Goal: Register for event/course

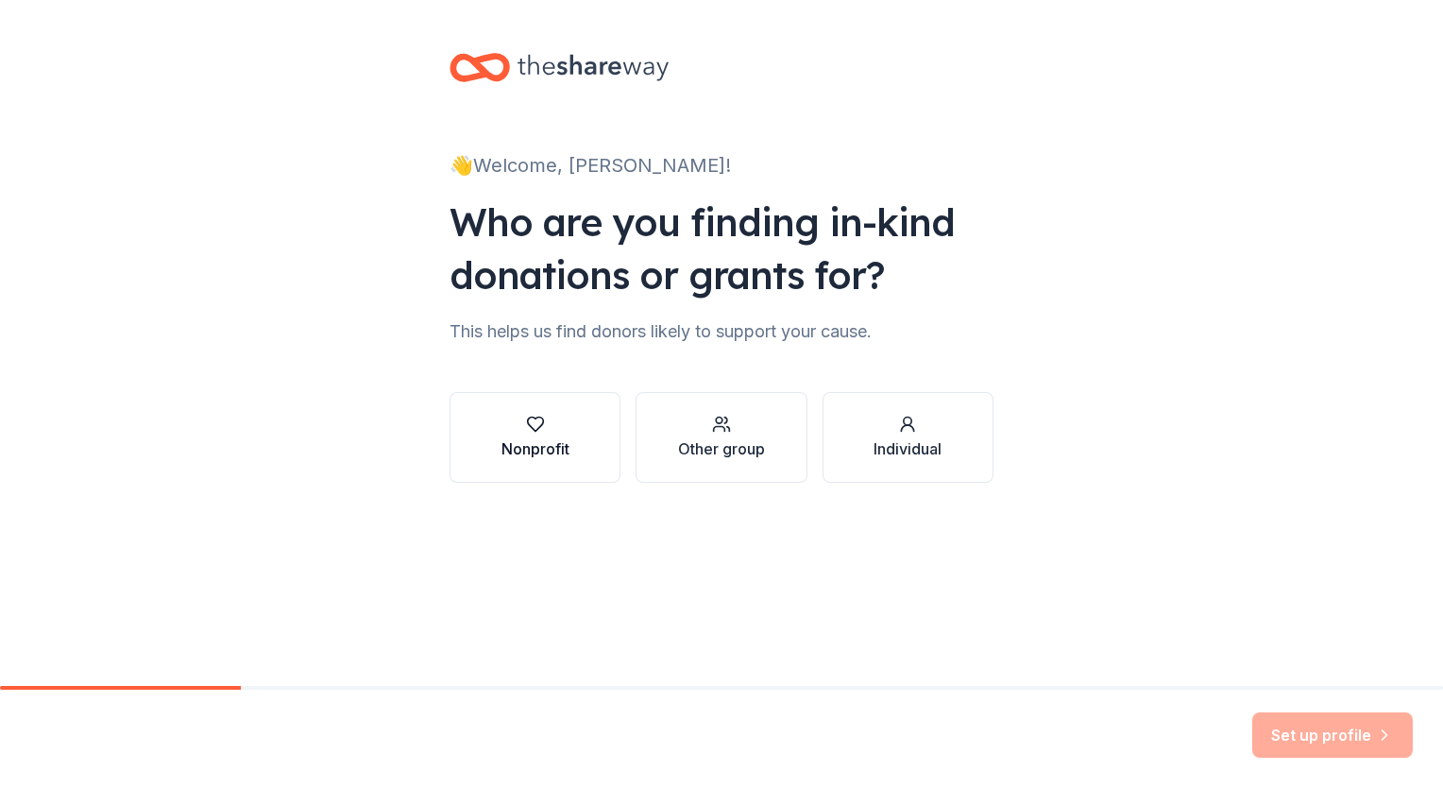
click at [540, 447] on div "Nonprofit" at bounding box center [535, 448] width 68 height 23
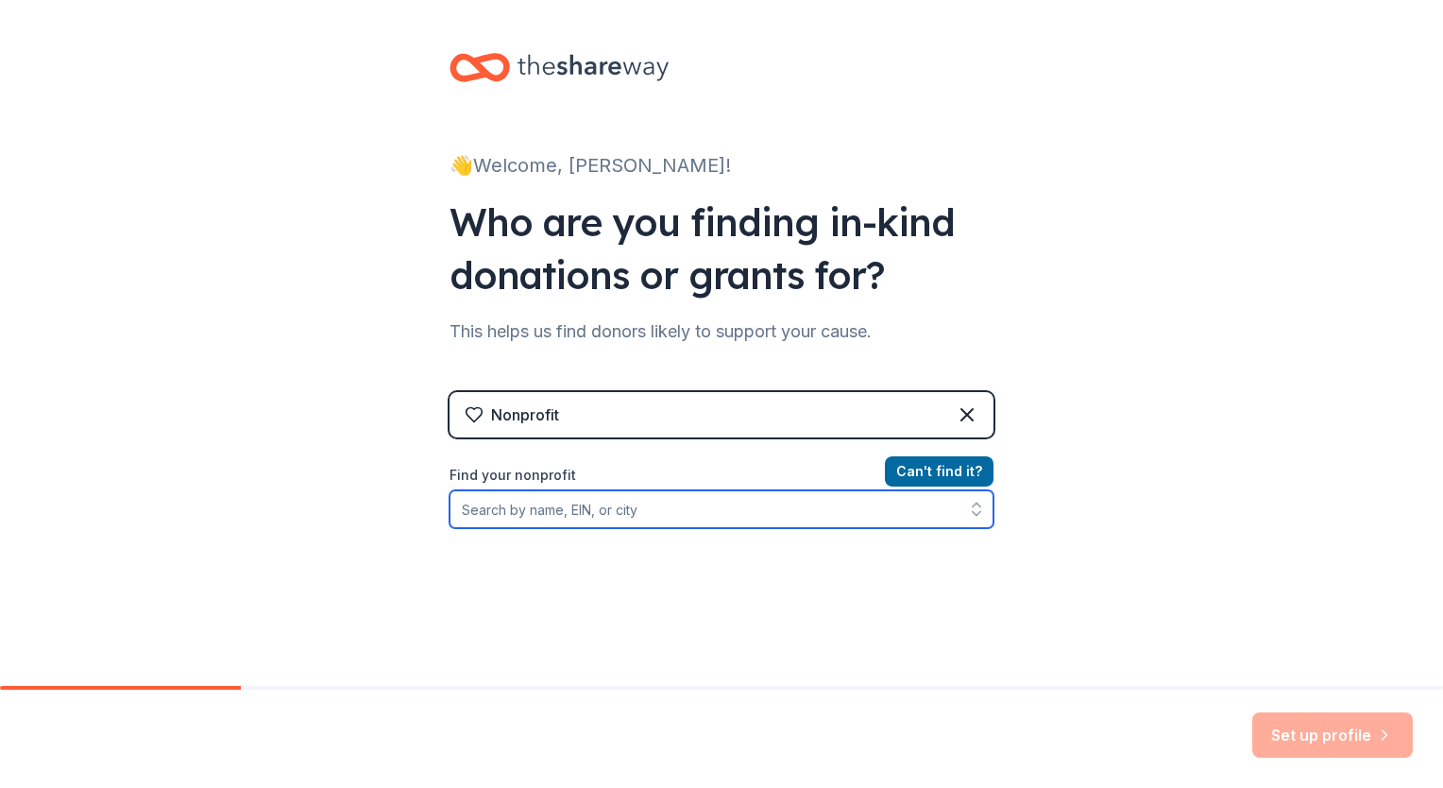
click at [759, 512] on input "Find your nonprofit" at bounding box center [722, 509] width 544 height 38
click at [758, 509] on input "63-11" at bounding box center [722, 509] width 544 height 38
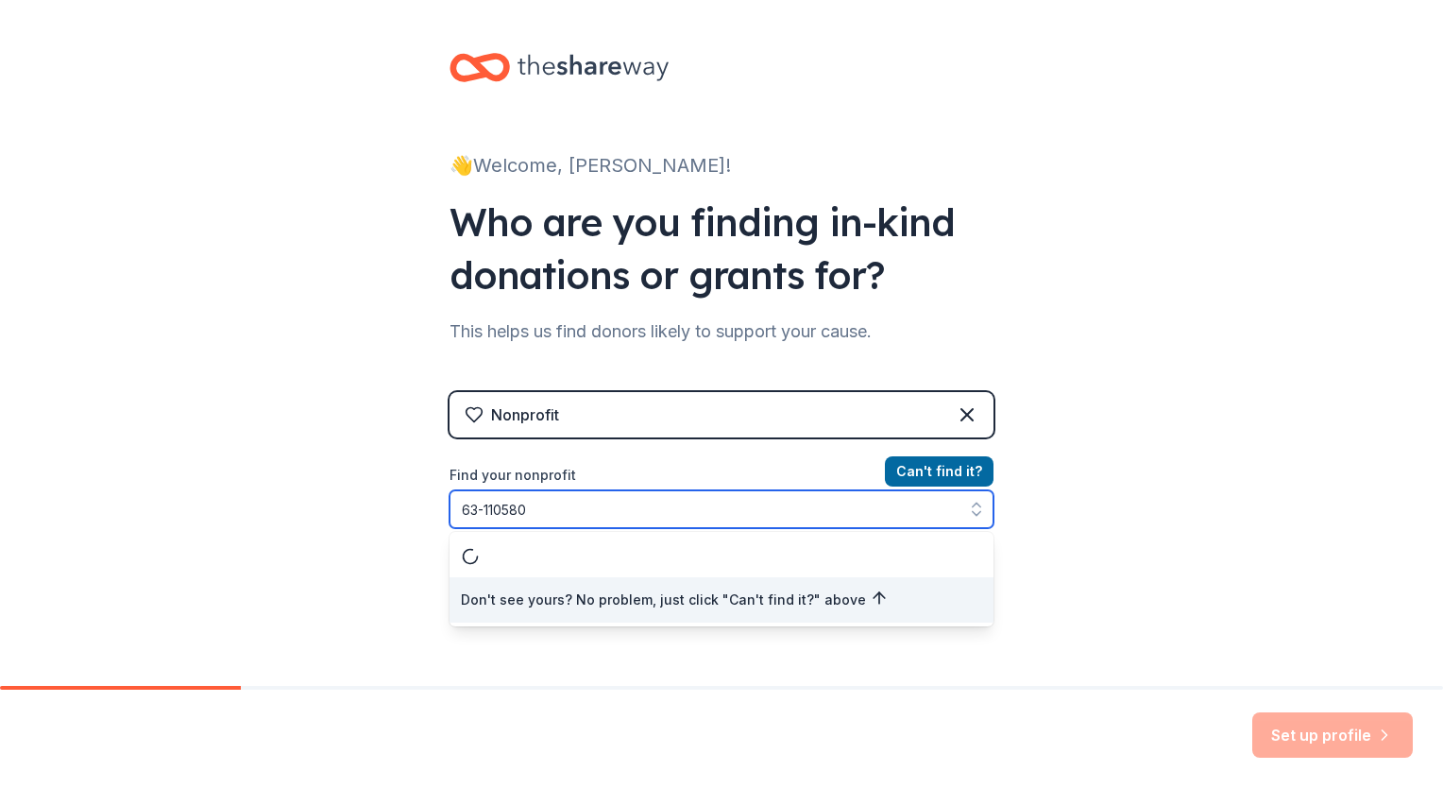
type input "63-1105800"
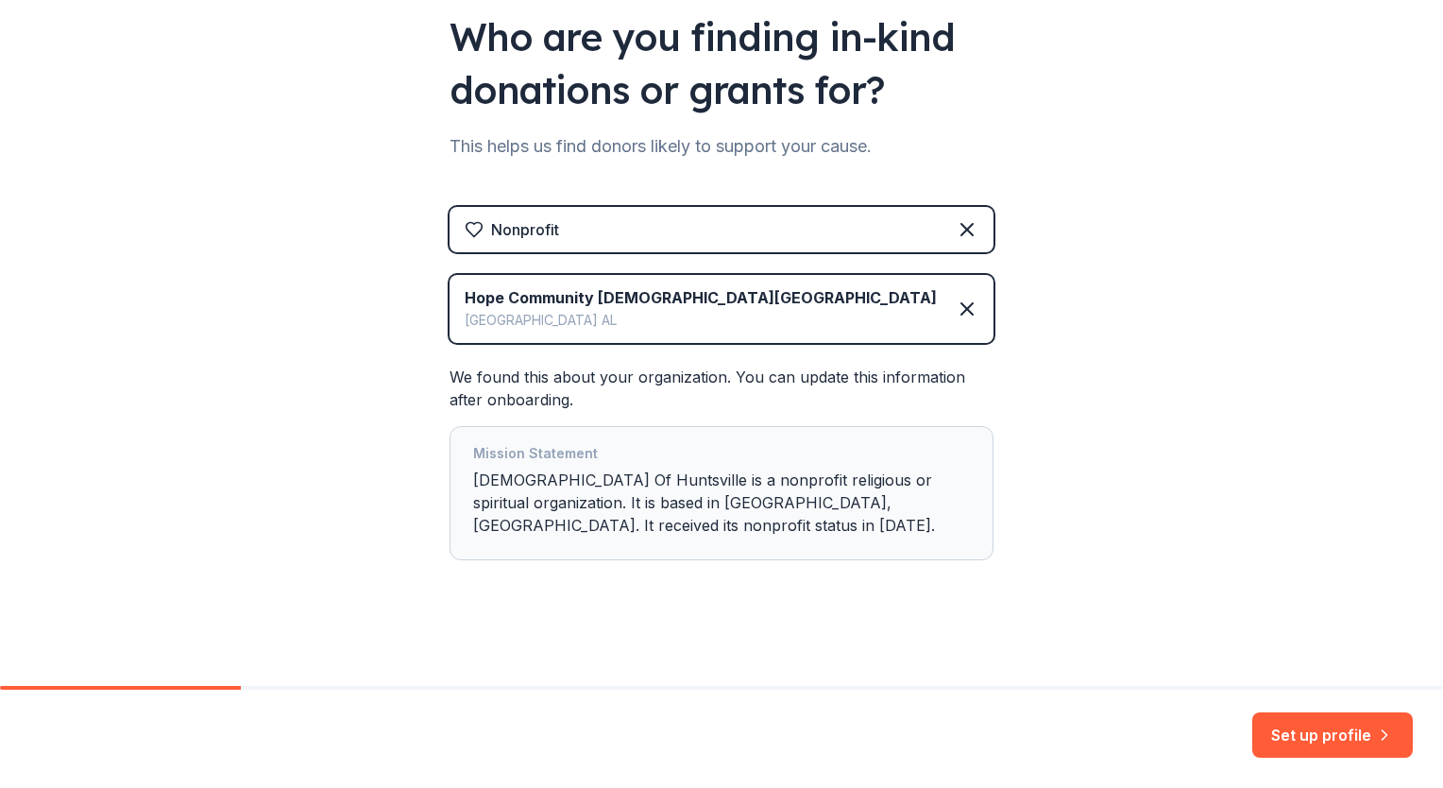
scroll to position [187, 0]
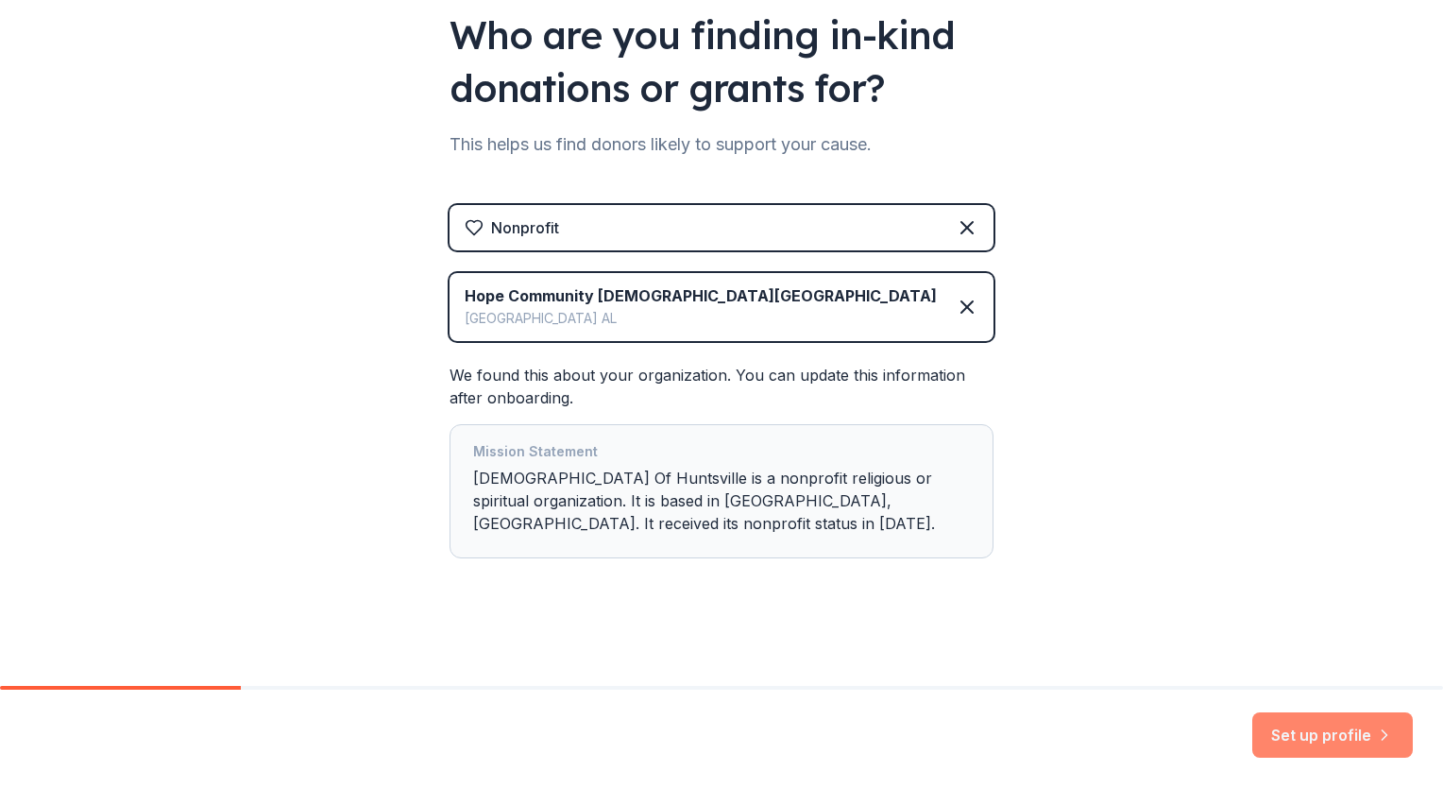
click at [1308, 735] on button "Set up profile" at bounding box center [1332, 734] width 161 height 45
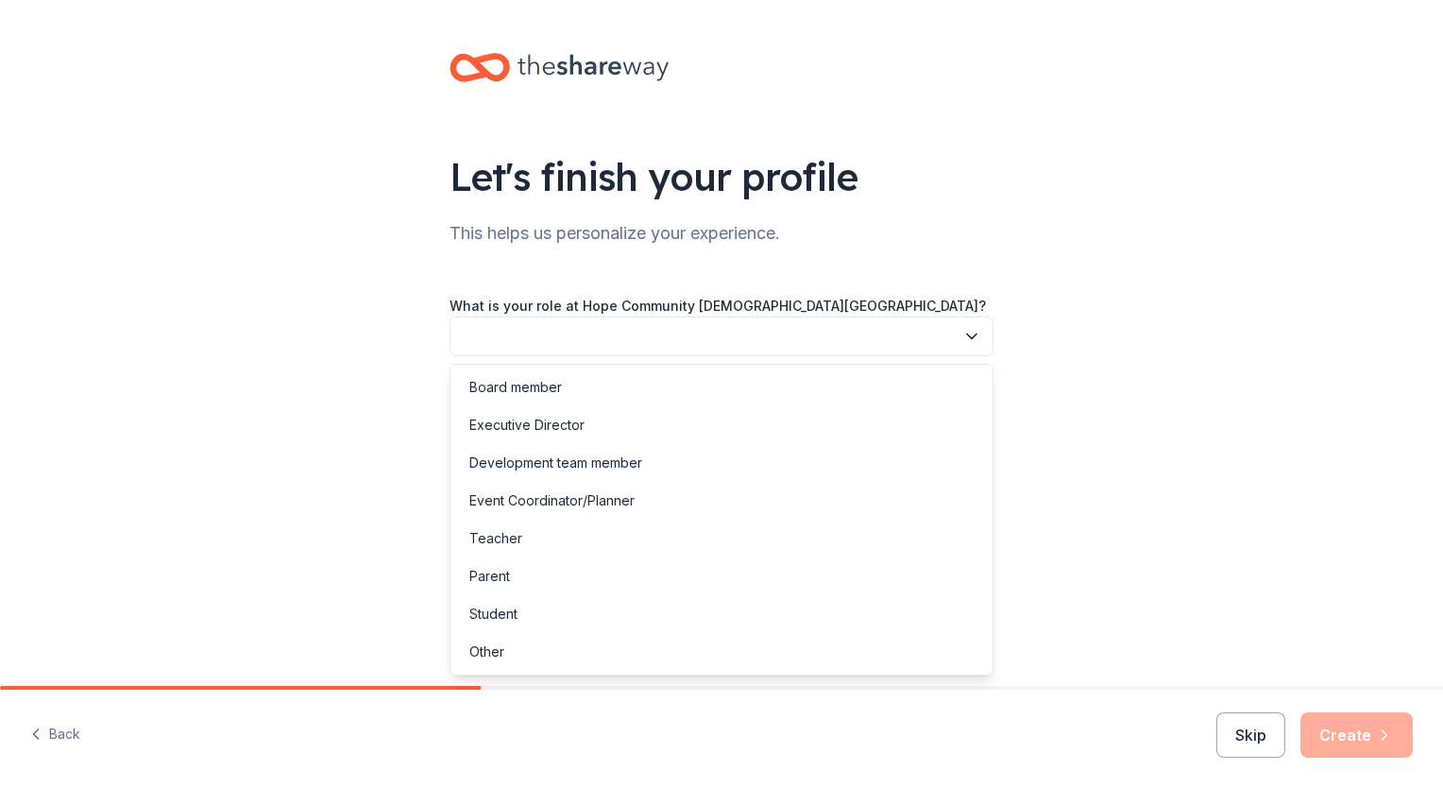
click at [882, 341] on button "button" at bounding box center [722, 336] width 544 height 40
click at [854, 470] on div "Development team member" at bounding box center [721, 463] width 535 height 38
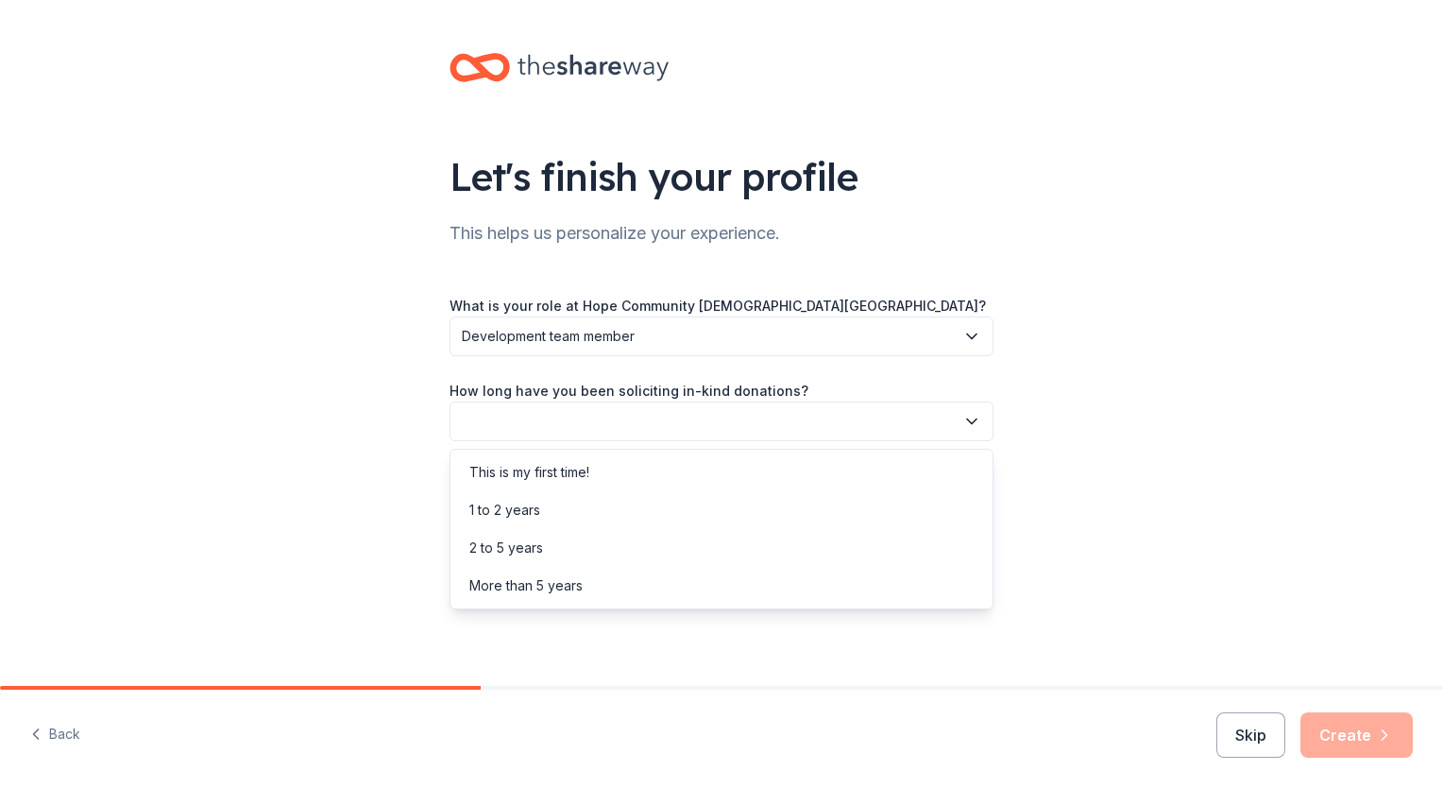
click at [858, 425] on button "button" at bounding box center [722, 421] width 544 height 40
click at [648, 482] on div "This is my first time!" at bounding box center [721, 472] width 535 height 38
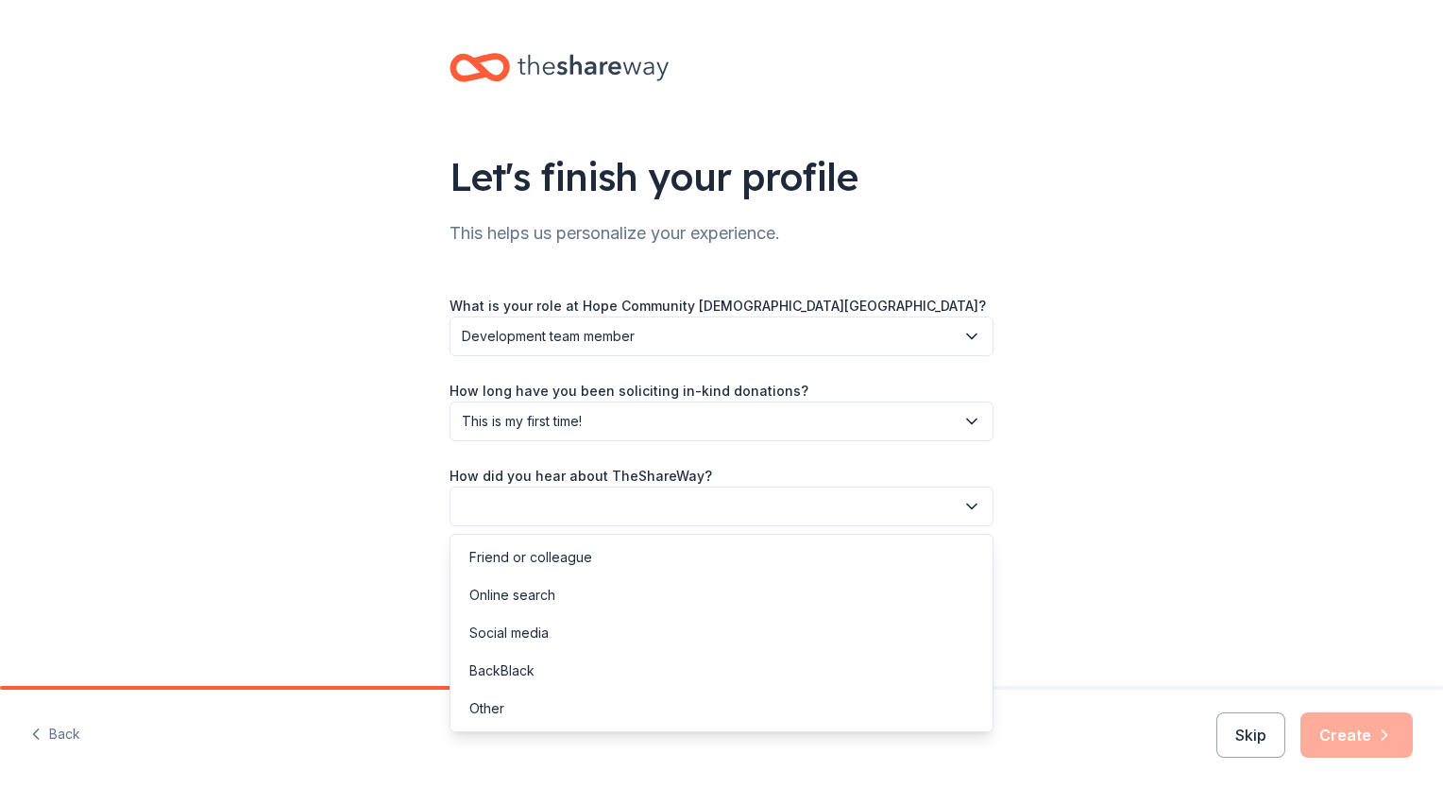
click at [650, 501] on button "button" at bounding box center [722, 506] width 544 height 40
click at [562, 587] on div "Online search" at bounding box center [721, 595] width 535 height 38
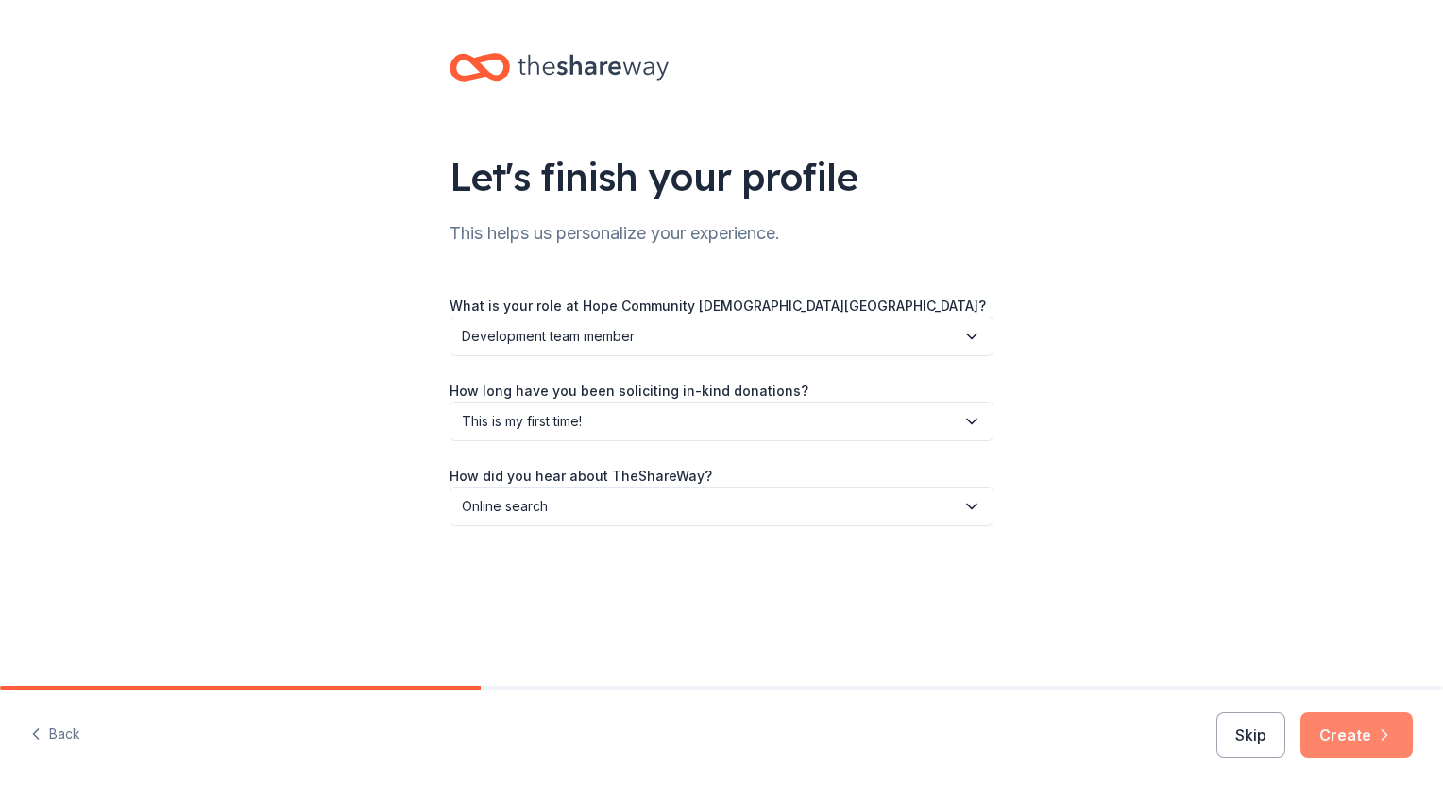
click at [1333, 728] on button "Create" at bounding box center [1356, 734] width 112 height 45
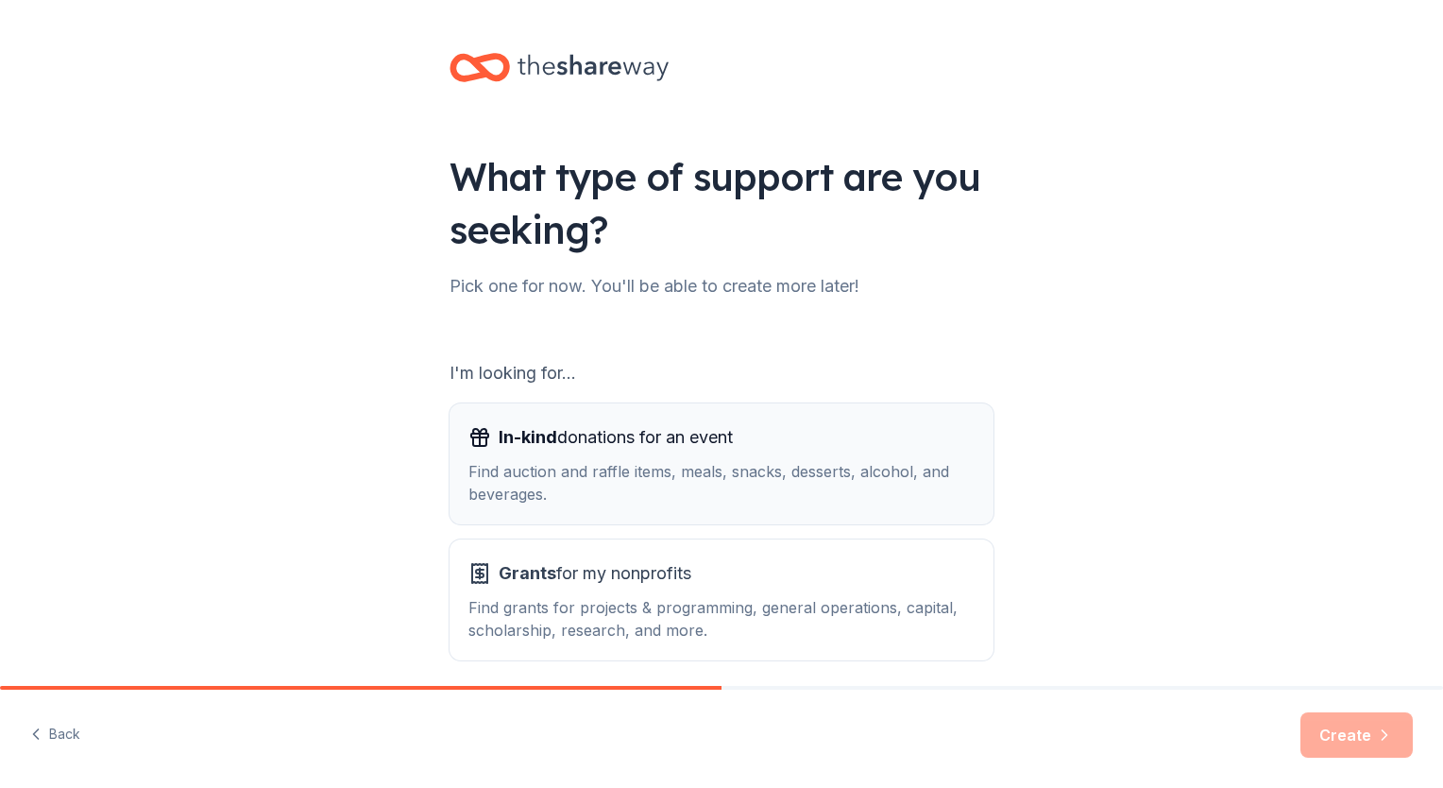
click at [790, 487] on div "Find auction and raffle items, meals, snacks, desserts, alcohol, and beverages." at bounding box center [721, 482] width 506 height 45
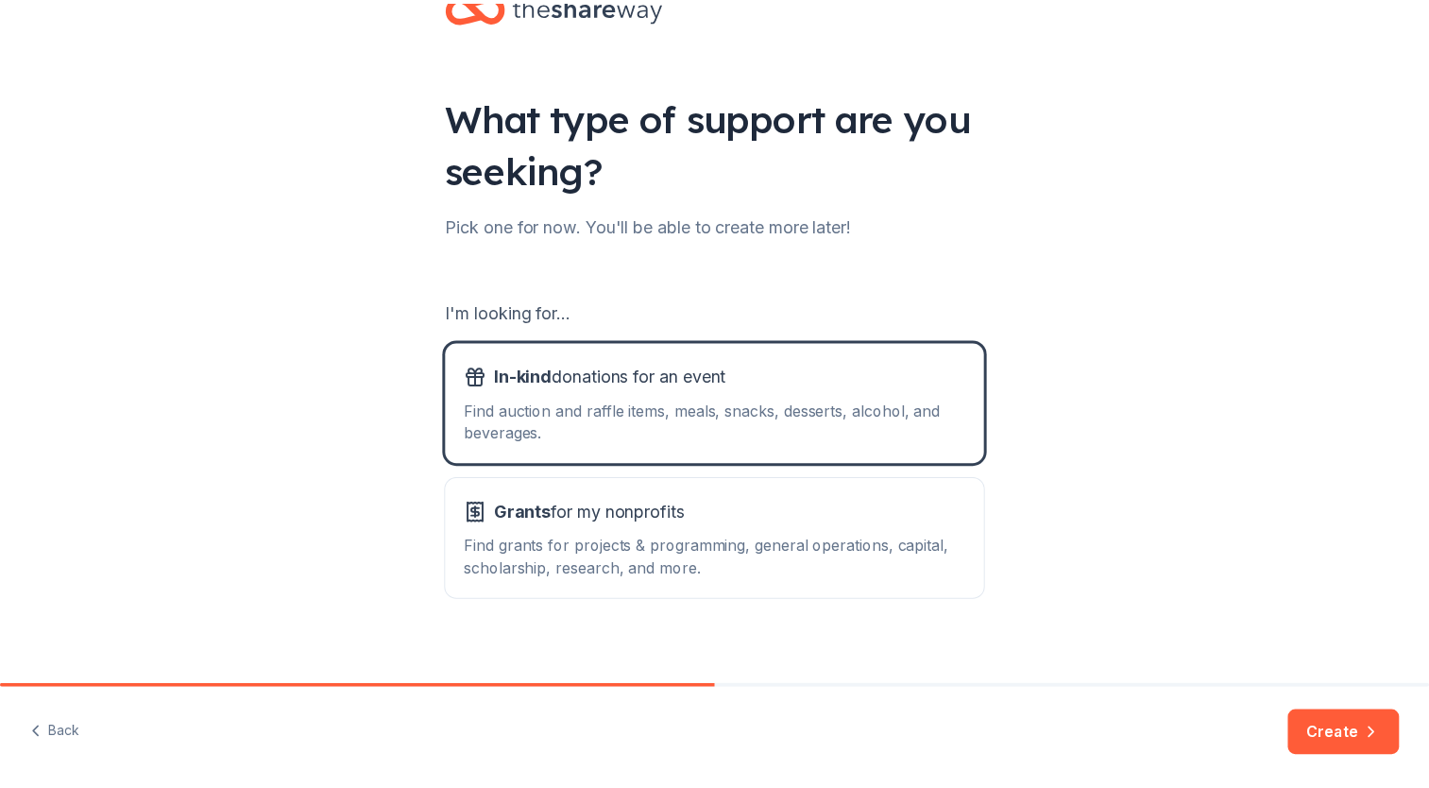
scroll to position [76, 0]
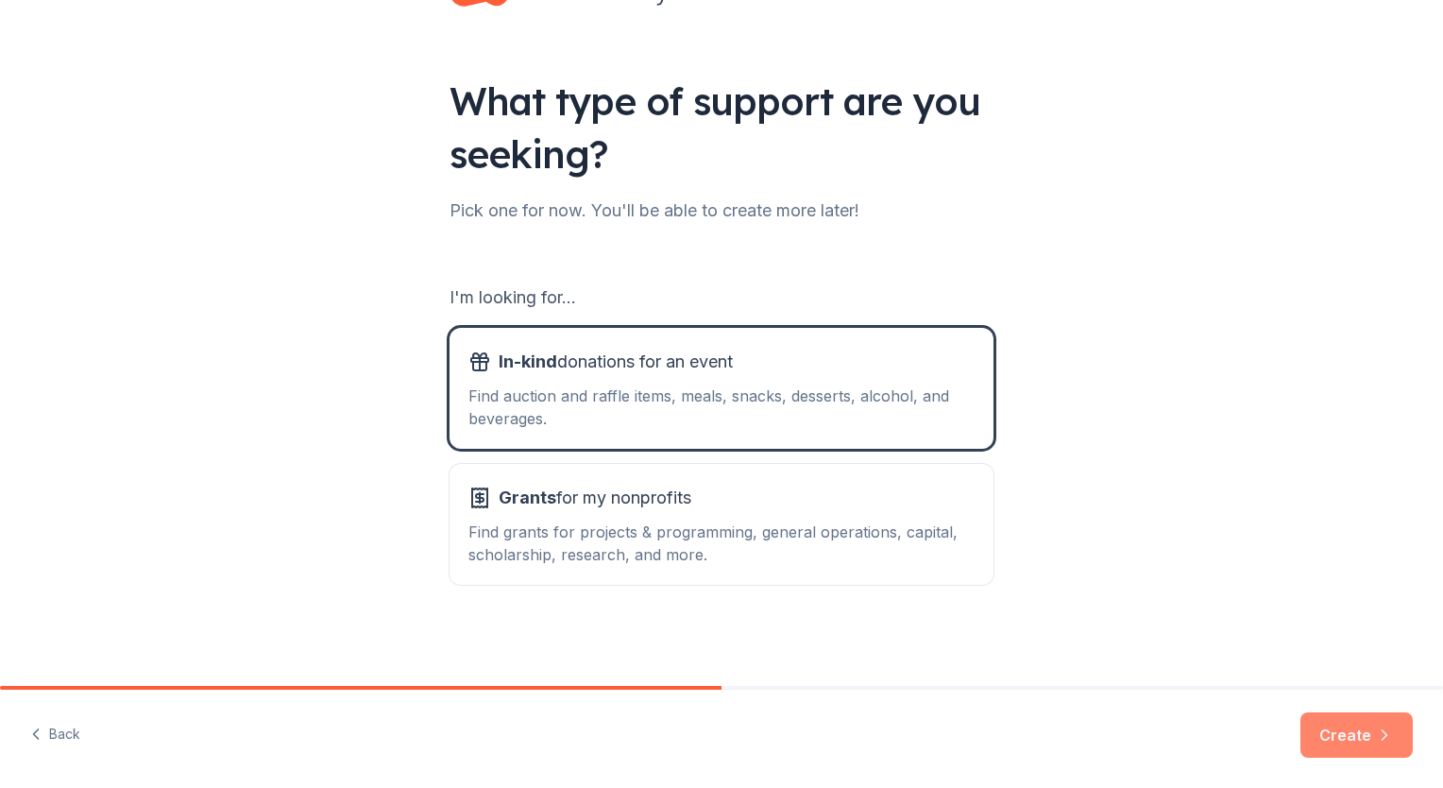
click at [1377, 725] on icon "button" at bounding box center [1384, 734] width 19 height 19
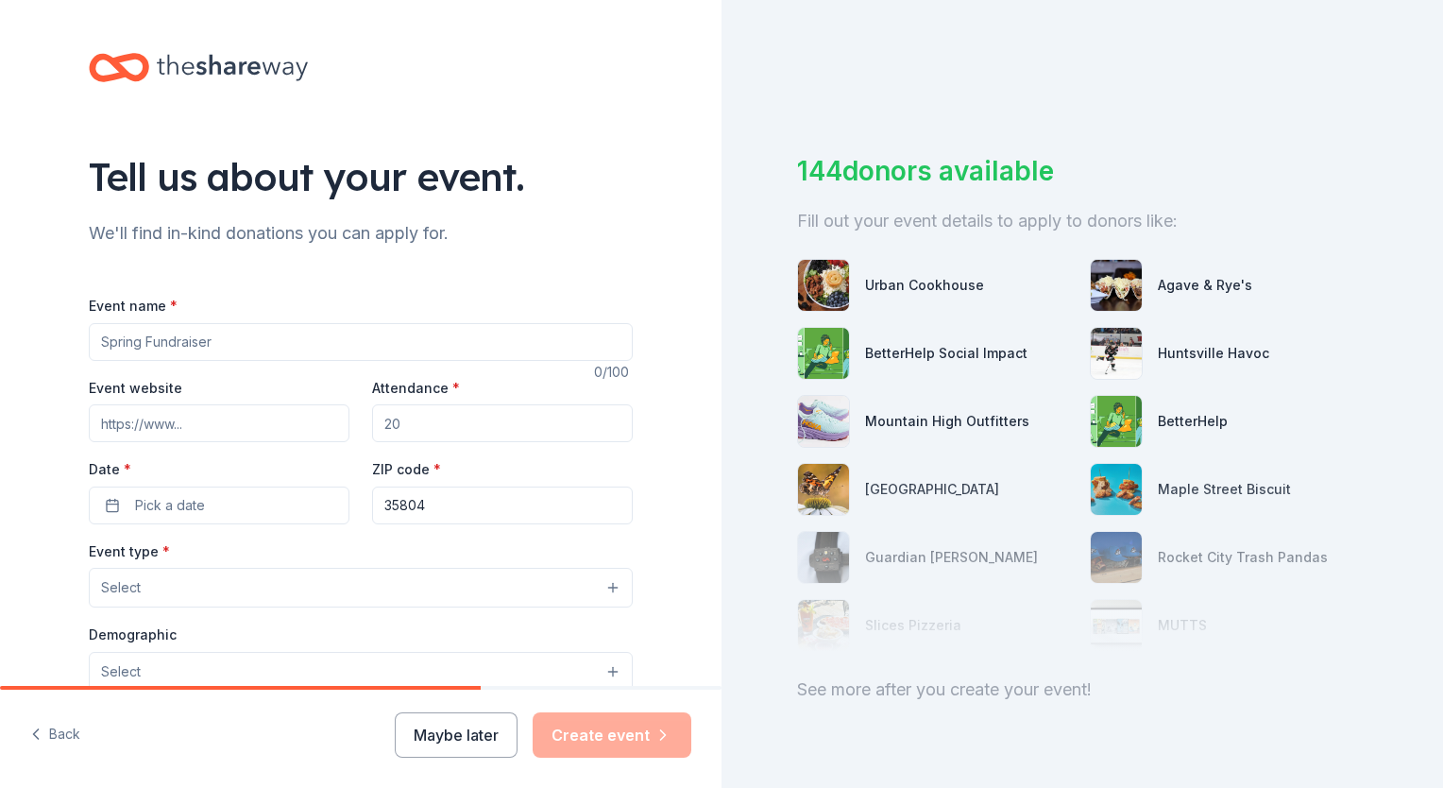
click at [215, 346] on input "Event name *" at bounding box center [361, 342] width 544 height 38
type input "W"
type input "T"
type input "W"
click at [295, 347] on input "Thanksgiving and Christmas" at bounding box center [361, 342] width 544 height 38
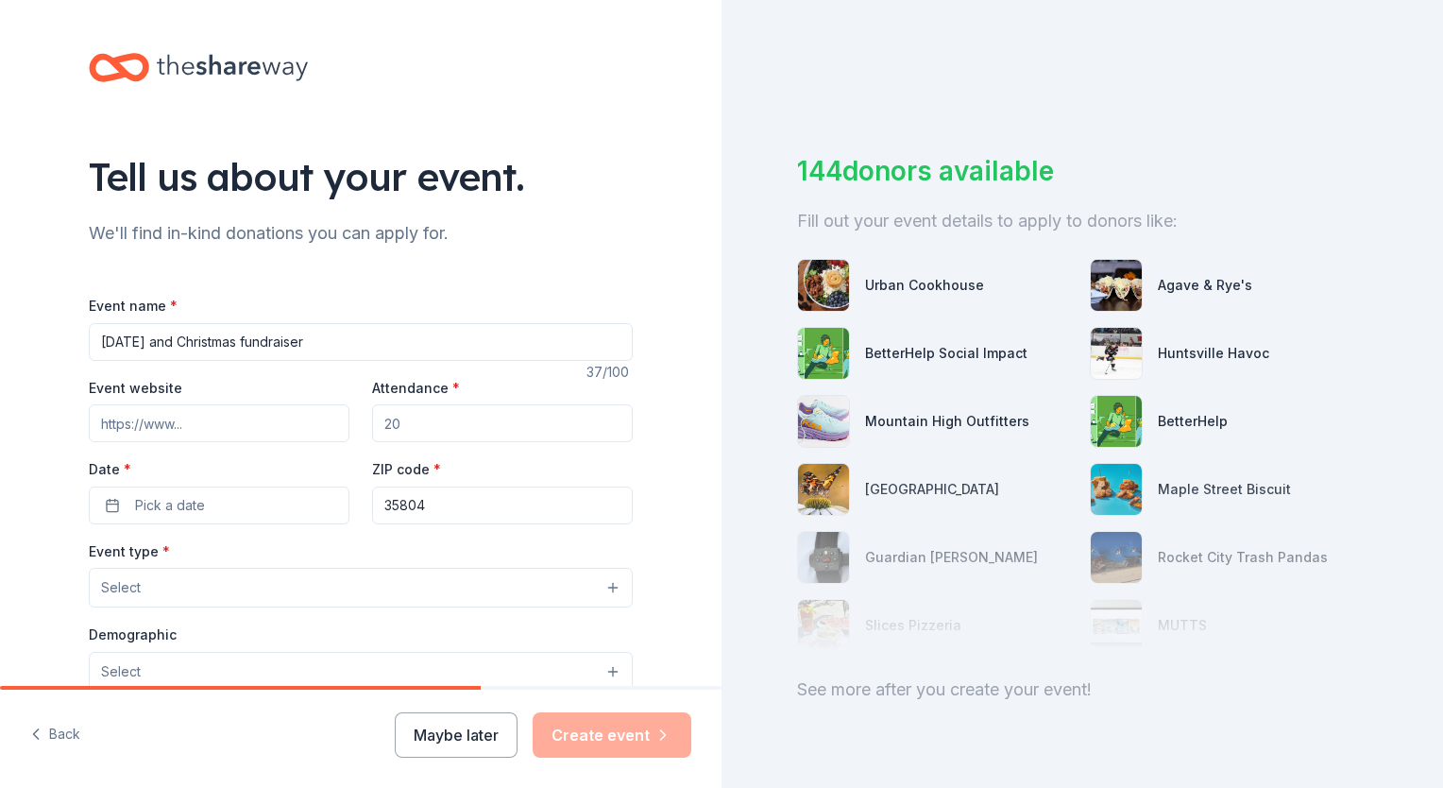
type input "Thanksgiving and Christmas fundraiser"
click at [212, 425] on input "Event website" at bounding box center [219, 423] width 261 height 38
click at [449, 736] on button "Maybe later" at bounding box center [456, 734] width 123 height 45
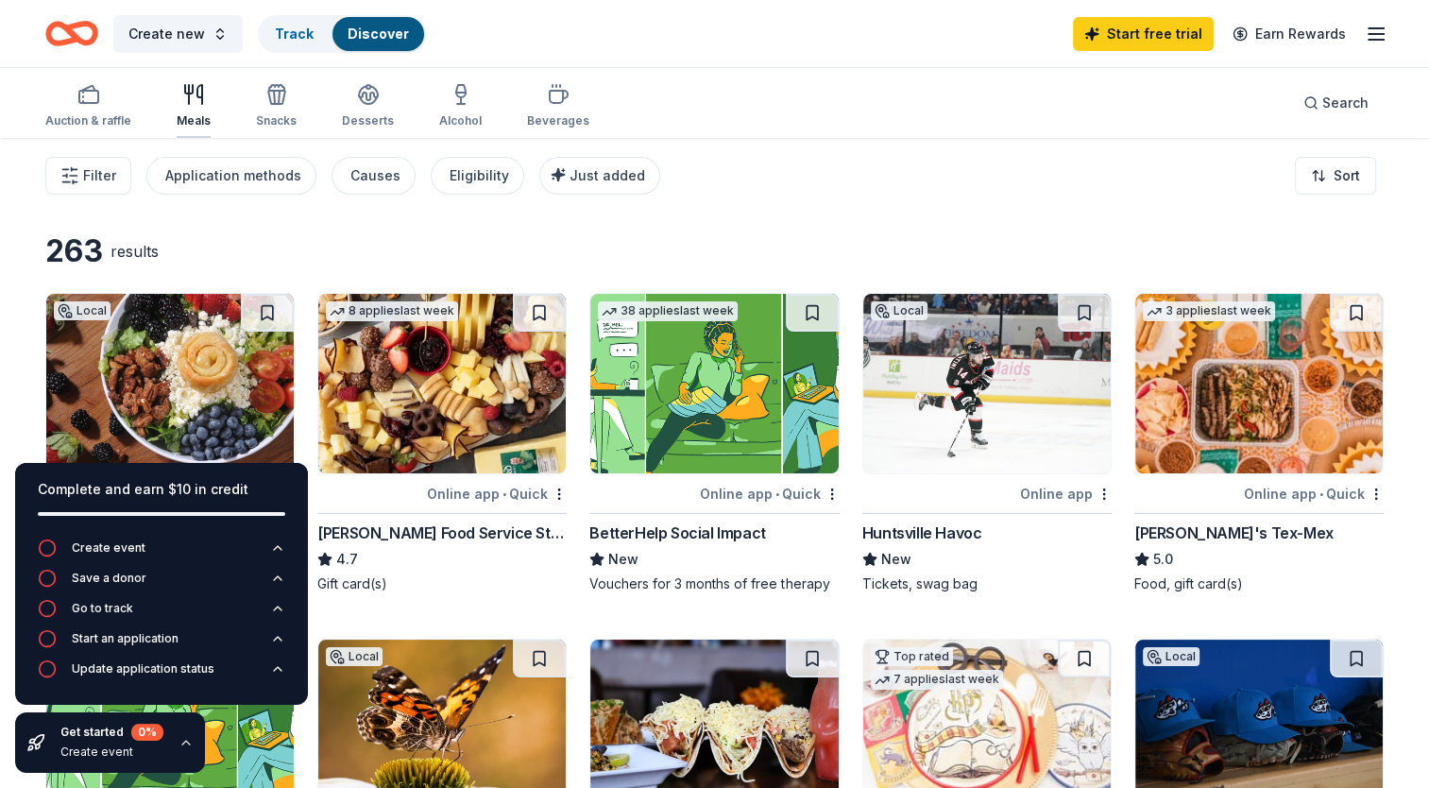
click at [190, 95] on icon "button" at bounding box center [193, 94] width 23 height 23
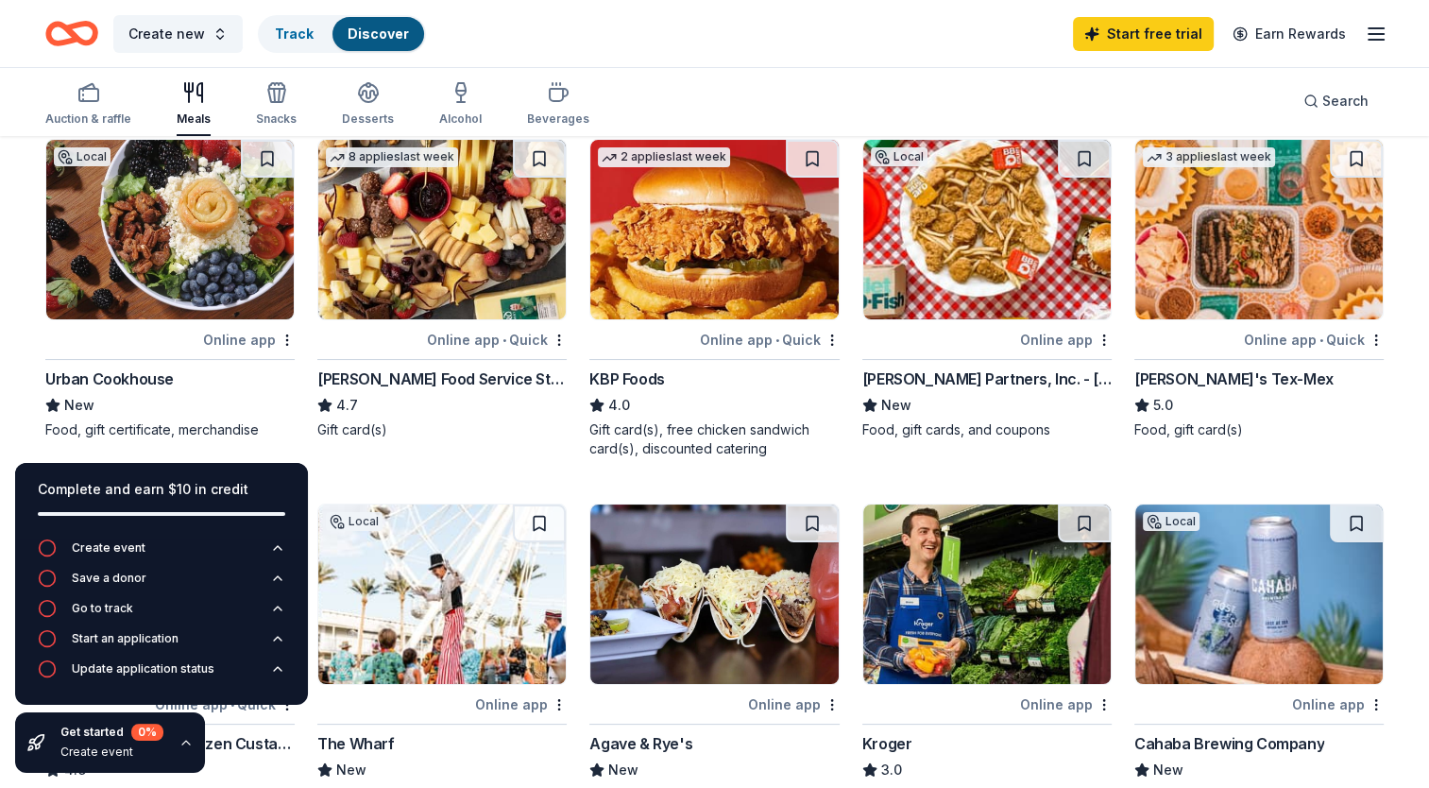
scroll to position [110, 0]
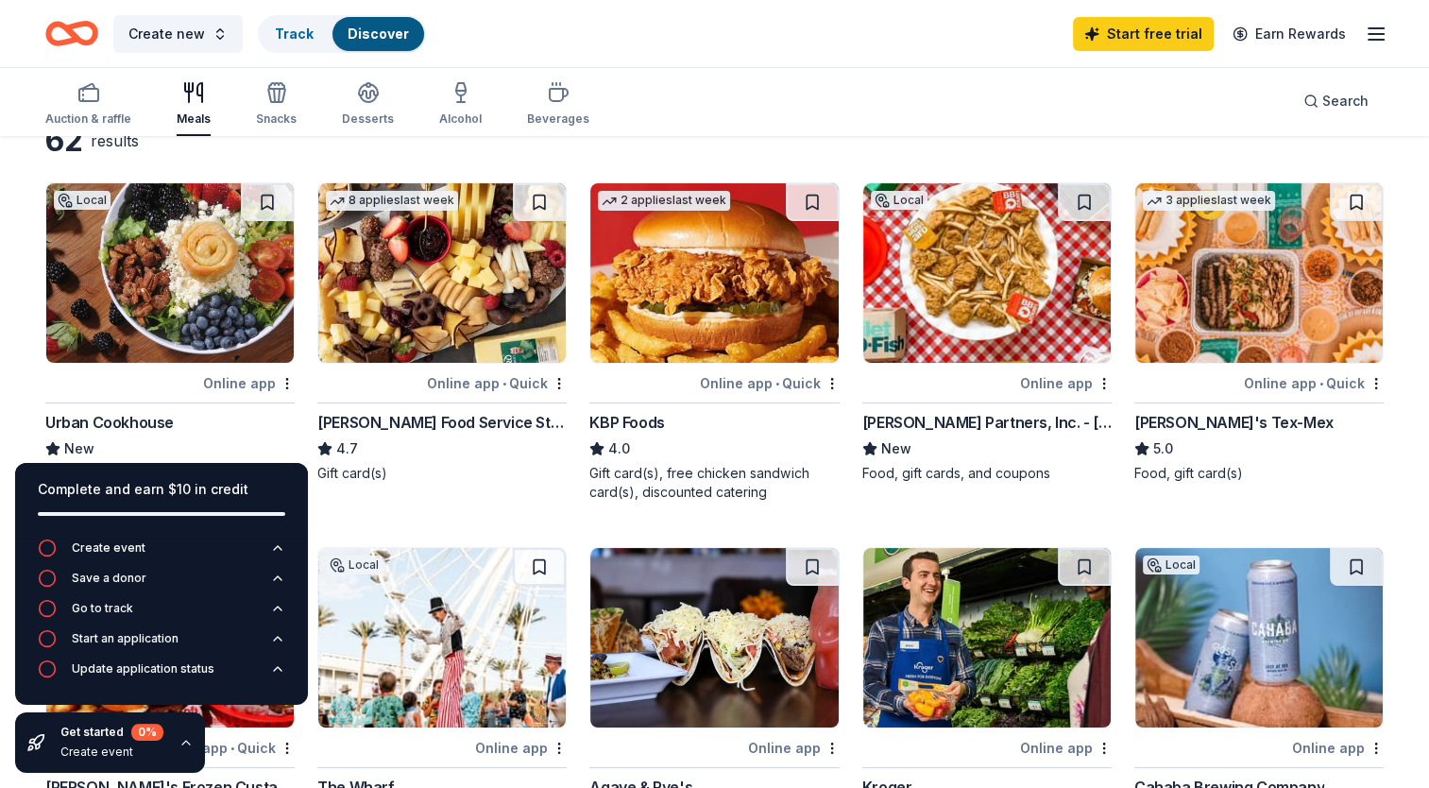
click at [470, 380] on div "Online app • Quick" at bounding box center [497, 383] width 140 height 24
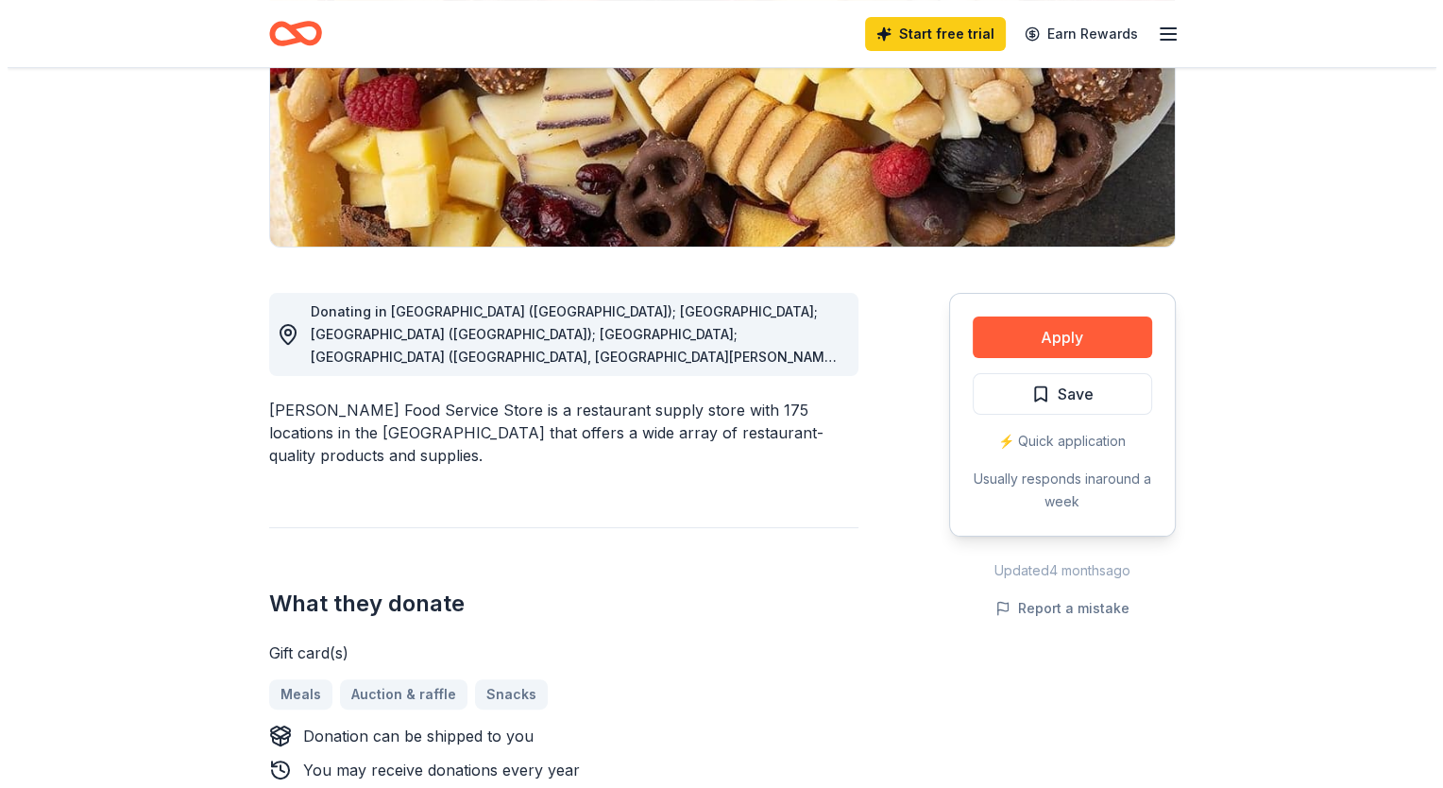
scroll to position [320, 0]
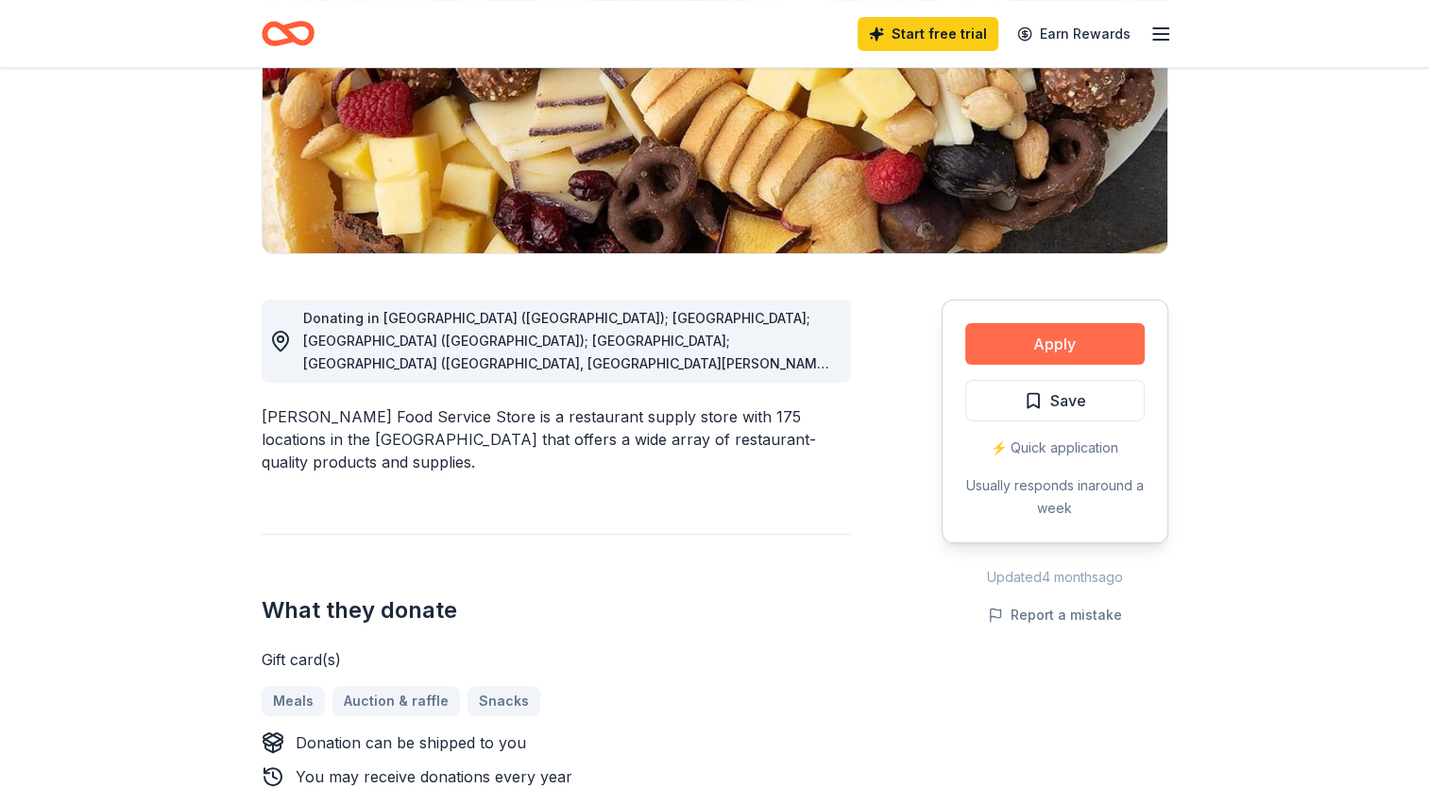
click at [1058, 353] on button "Apply" at bounding box center [1054, 344] width 179 height 42
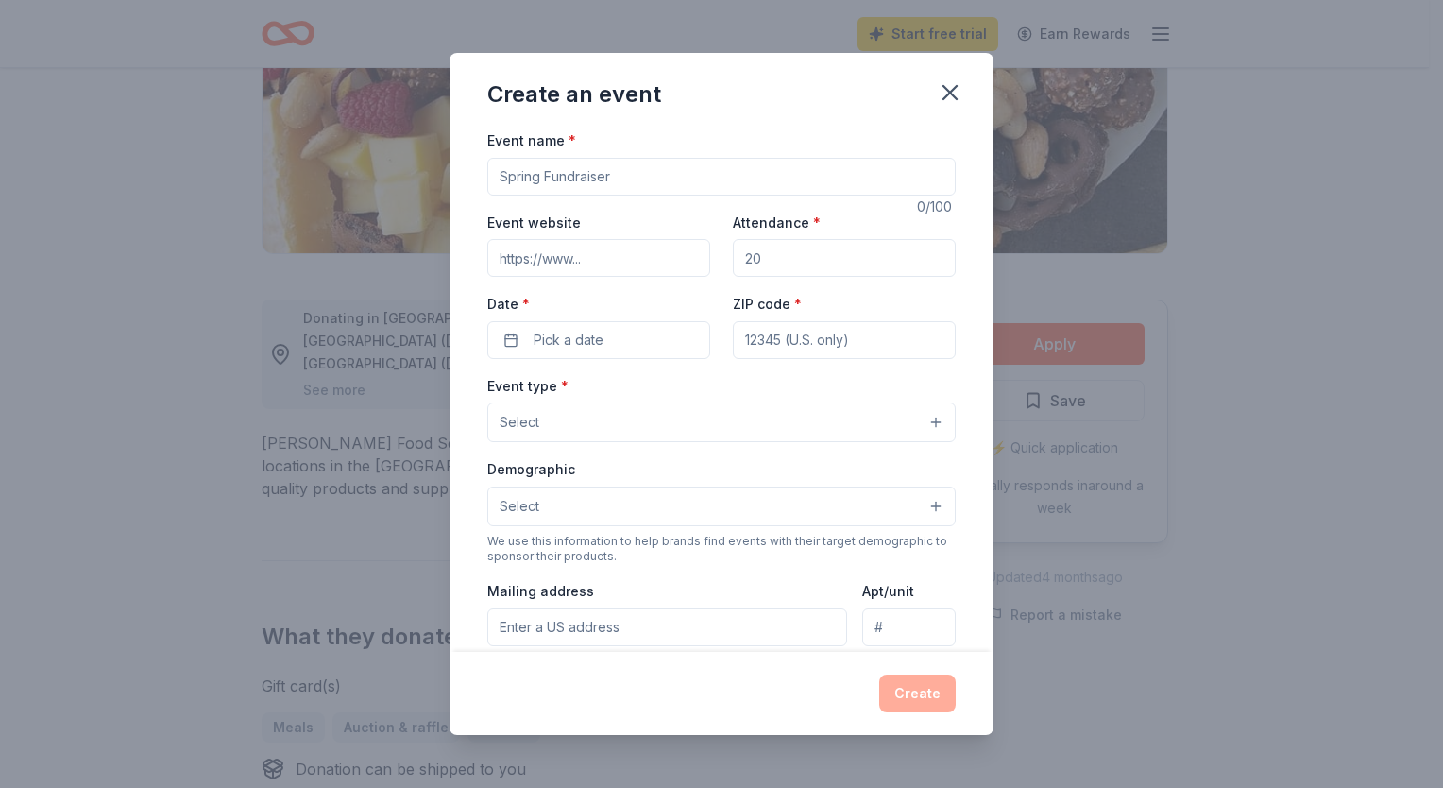
click at [670, 189] on input "Event name *" at bounding box center [721, 177] width 468 height 38
type input "Winter stock up"
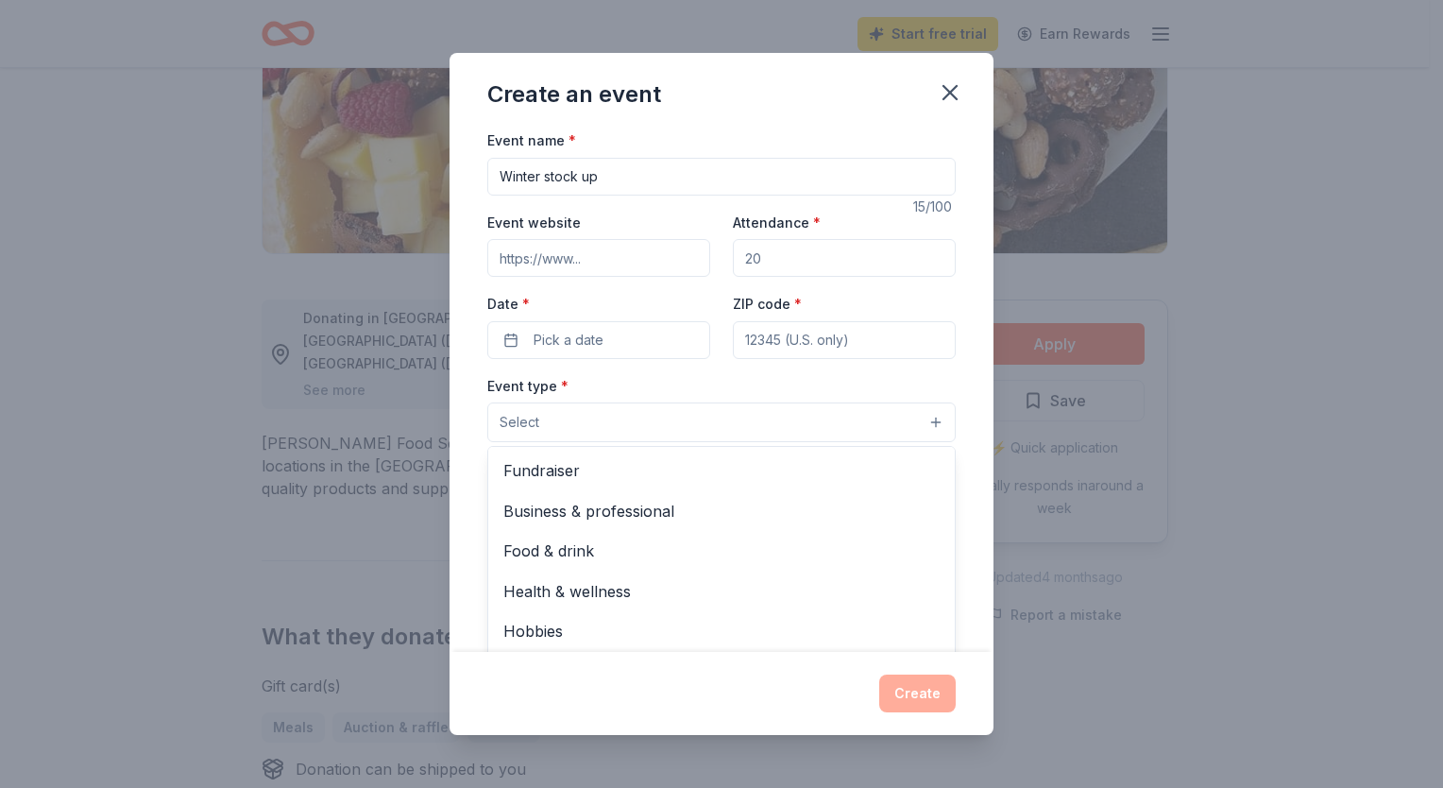
click at [705, 425] on button "Select" at bounding box center [721, 422] width 468 height 40
click at [578, 467] on span "Fundraiser" at bounding box center [721, 470] width 436 height 25
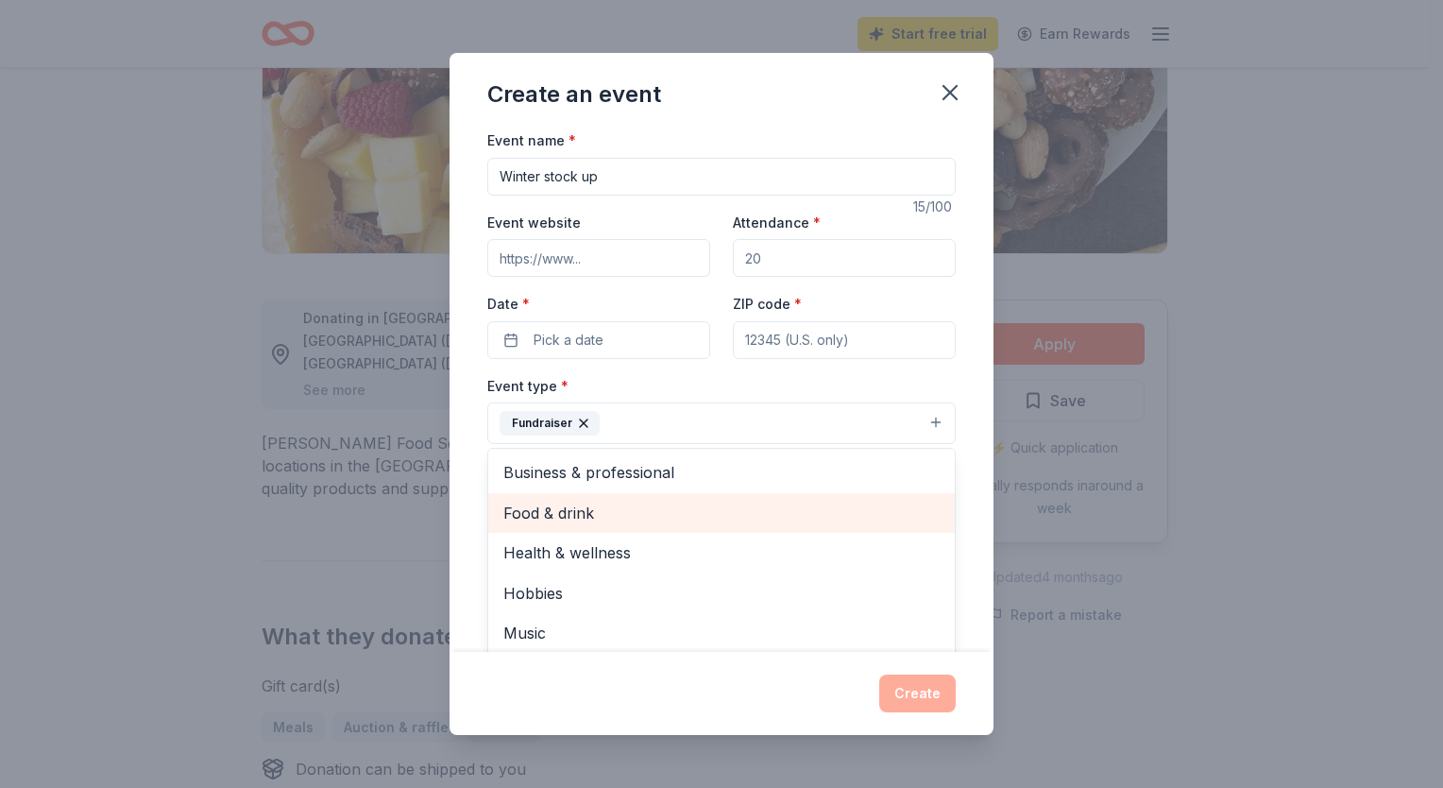
click at [570, 509] on span "Food & drink" at bounding box center [721, 513] width 436 height 25
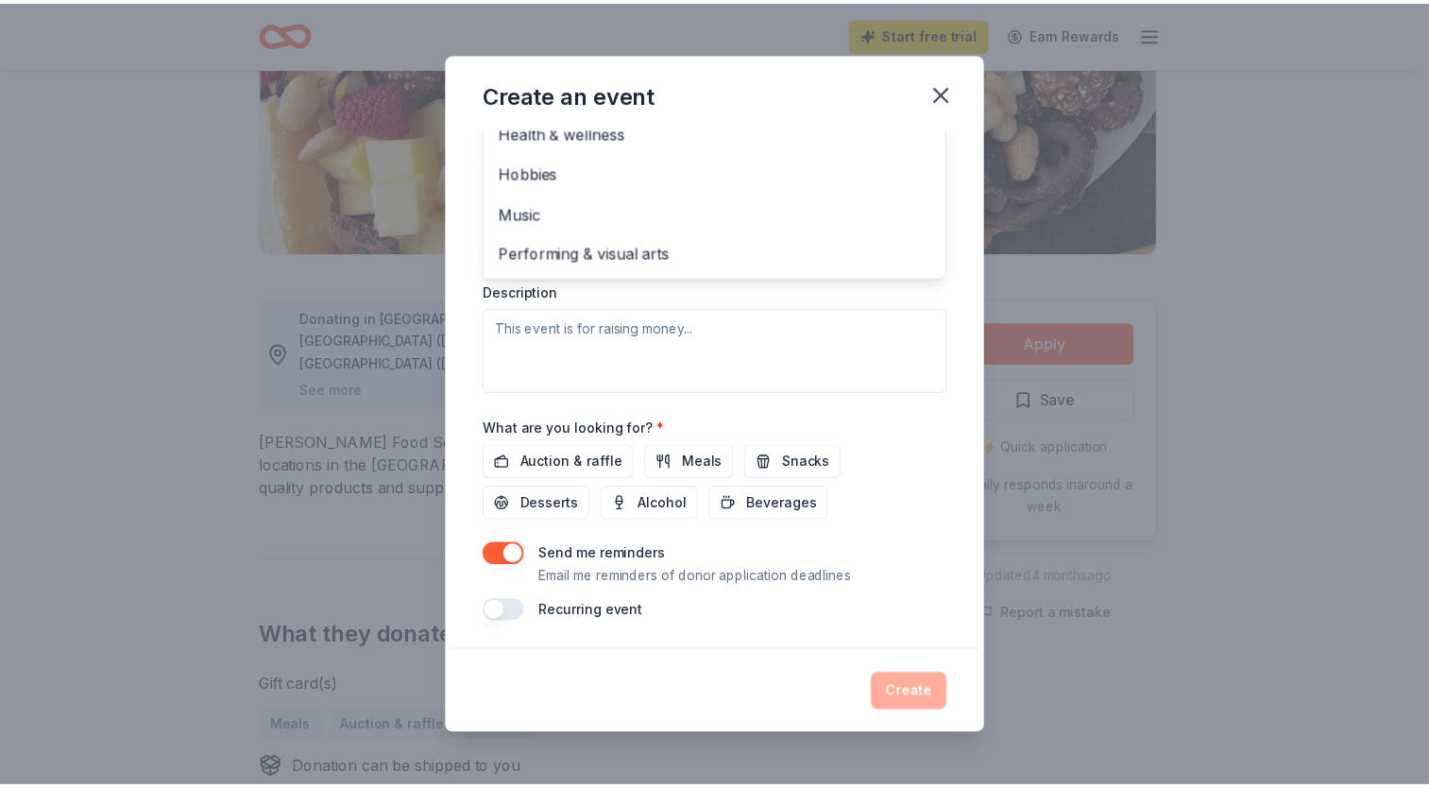
scroll to position [178, 0]
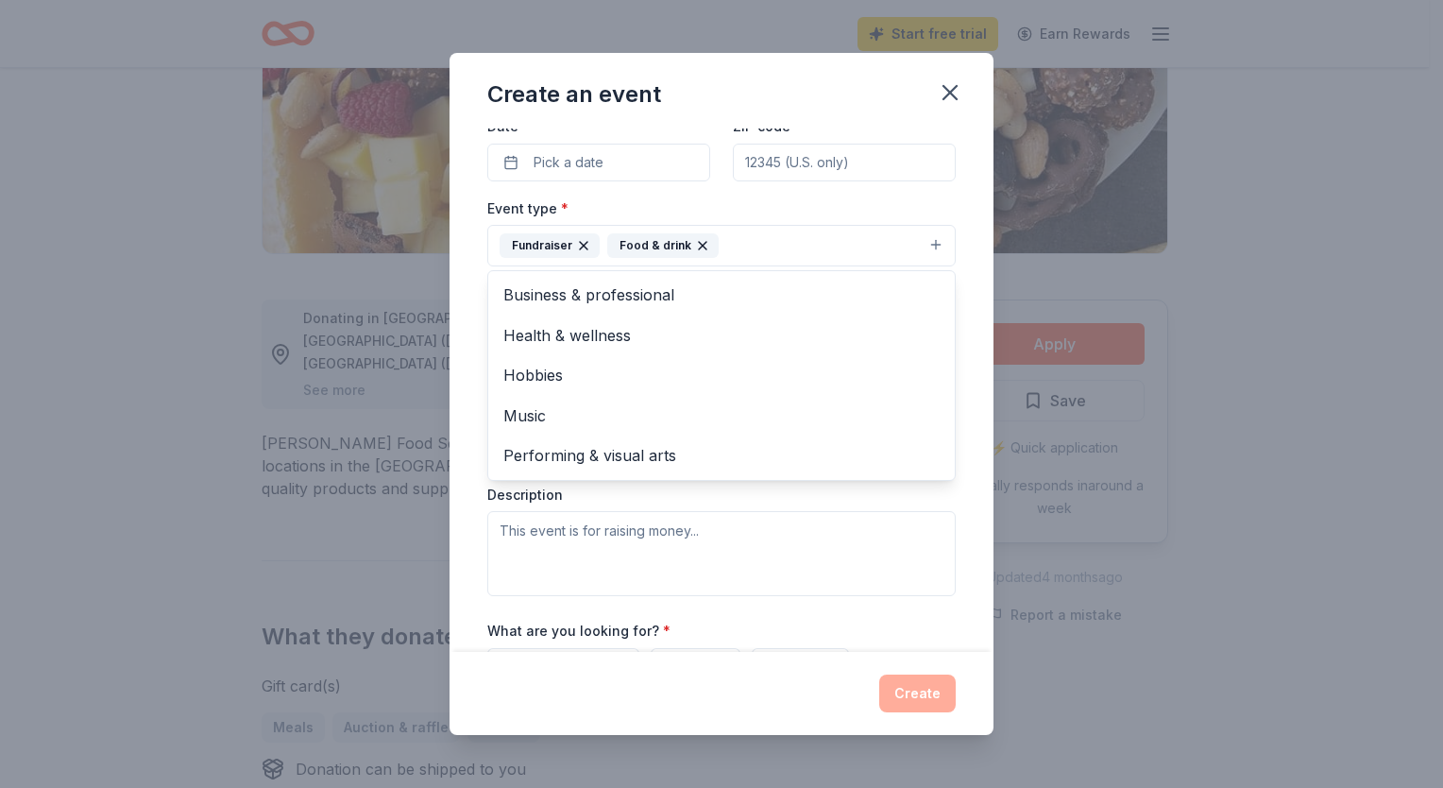
click at [943, 93] on div "Create an event Event name * Winter stock up 15 /100 Event website Attendance *…" at bounding box center [722, 394] width 544 height 682
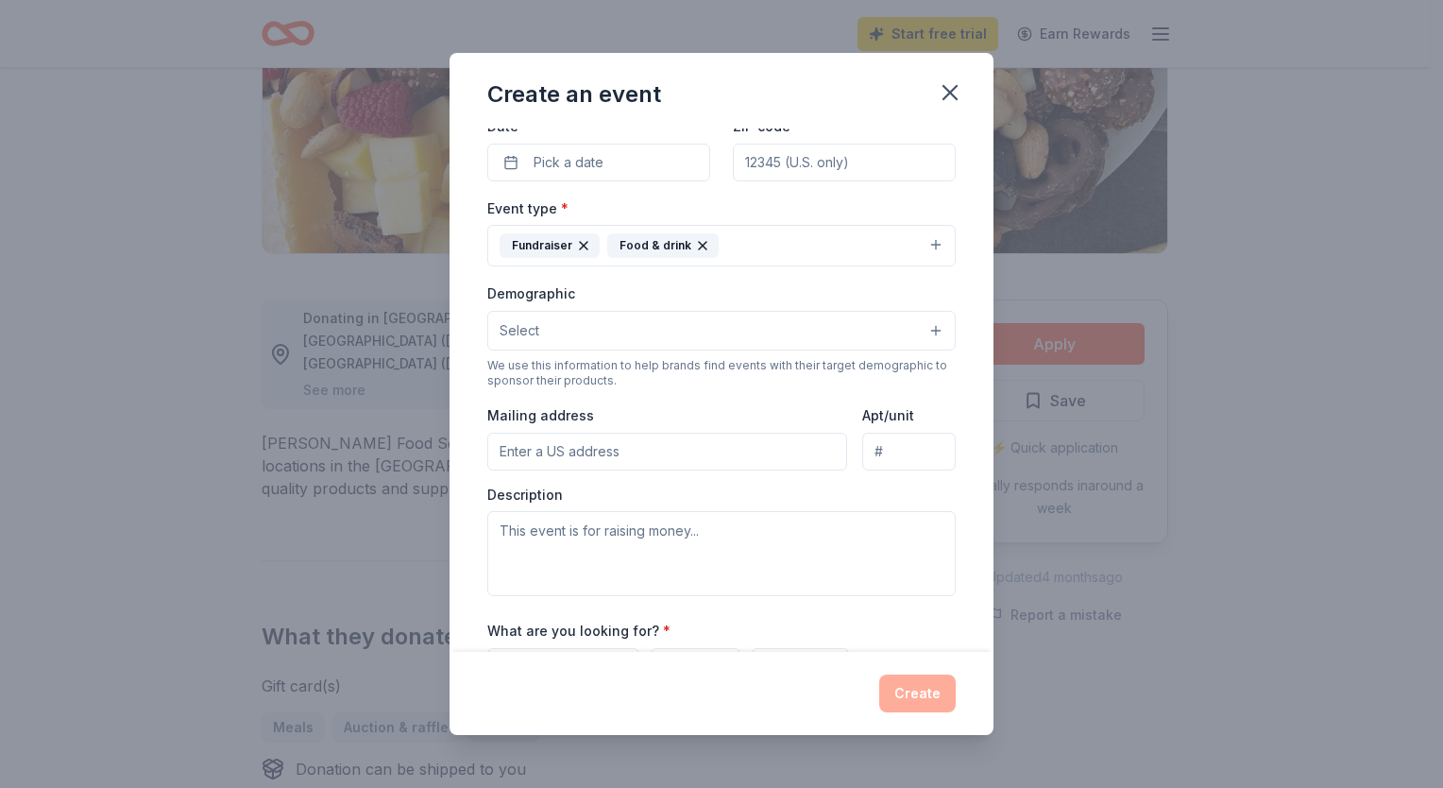
click at [943, 93] on icon "button" at bounding box center [950, 92] width 26 height 26
